Goal: Task Accomplishment & Management: Use online tool/utility

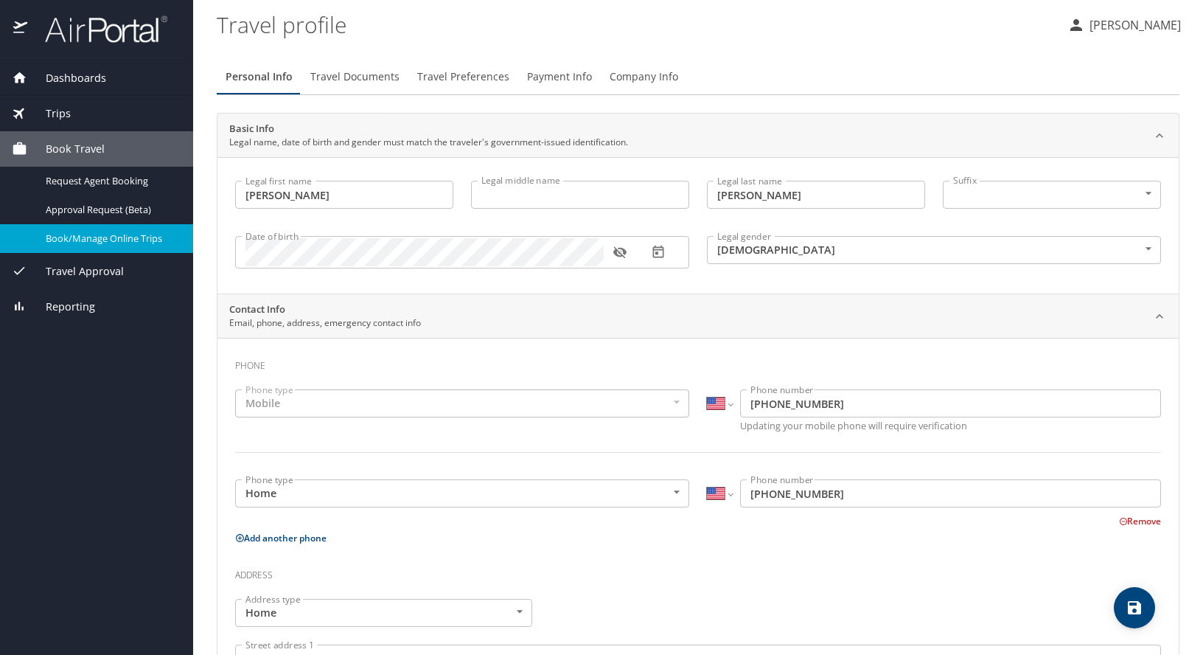
select select "US"
click at [82, 237] on span "Book/Manage Online Trips" at bounding box center [111, 238] width 130 height 14
